Goal: Task Accomplishment & Management: Manage account settings

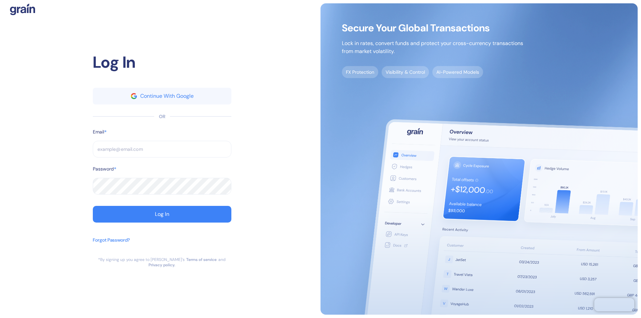
click at [162, 152] on input "text" at bounding box center [162, 149] width 139 height 17
type input "supp"
type input "s"
type input "suppor"
type input "supp"
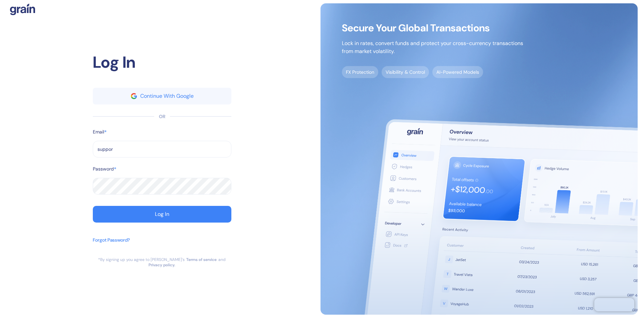
type input "support"
type input "support@thepanax"
type input "support@th"
type input "[EMAIL_ADDRESS][DOMAIN_NAME]"
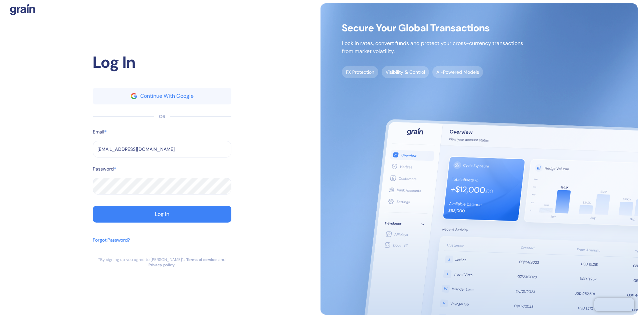
type input "[EMAIL_ADDRESS][DOMAIN_NAME]"
click at [162, 217] on div "Log In" at bounding box center [162, 214] width 14 height 5
